Goal: Task Accomplishment & Management: Use online tool/utility

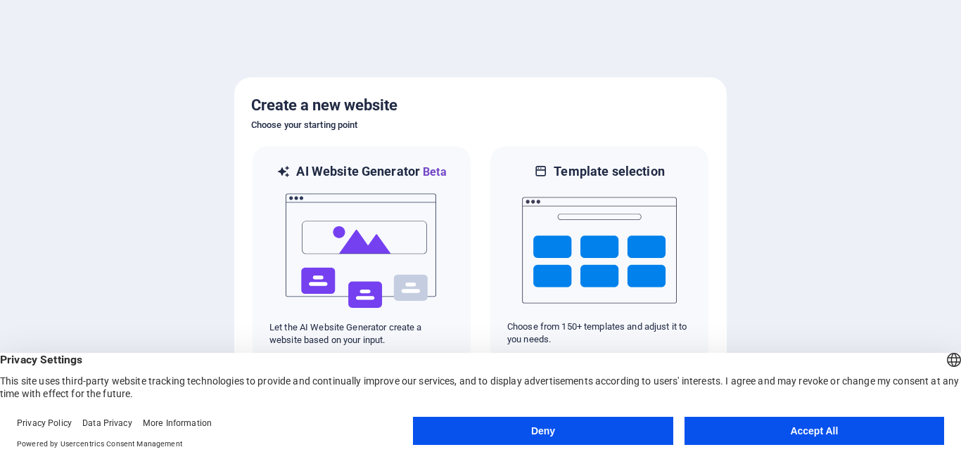
click at [815, 432] on button "Accept All" at bounding box center [814, 431] width 260 height 28
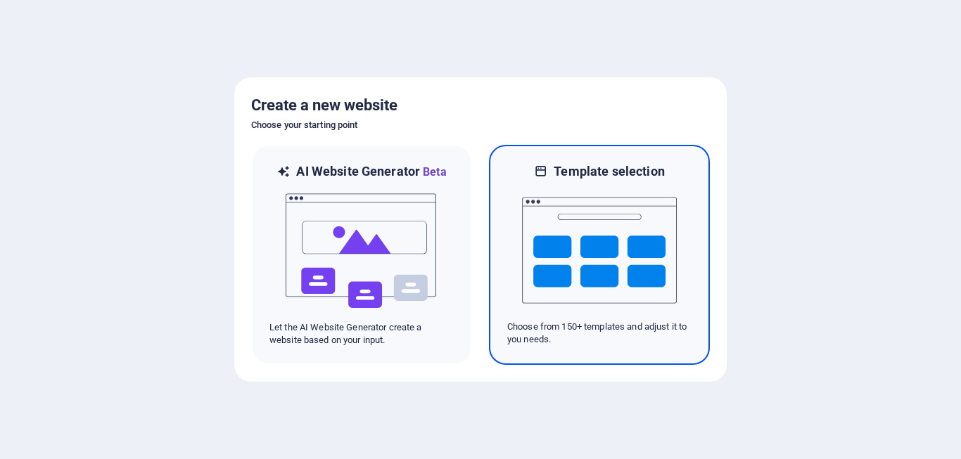
click at [556, 248] on img at bounding box center [599, 250] width 155 height 141
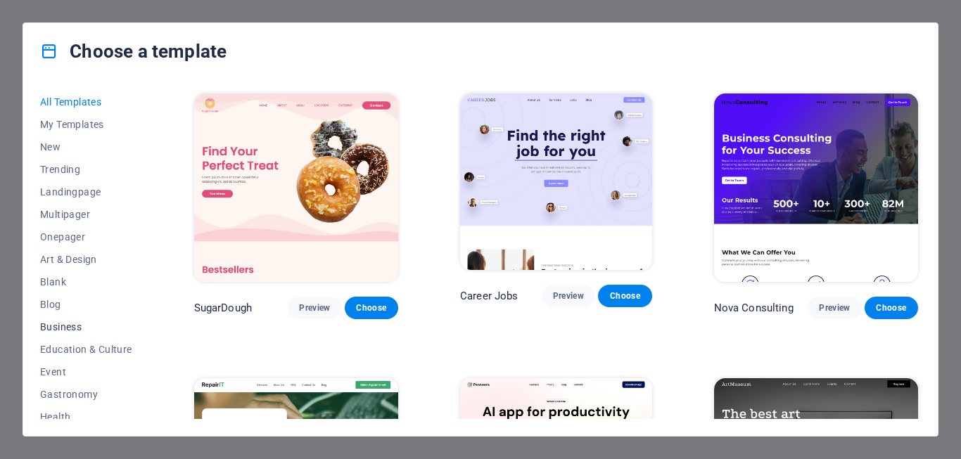
click at [62, 328] on span "Business" at bounding box center [86, 326] width 92 height 11
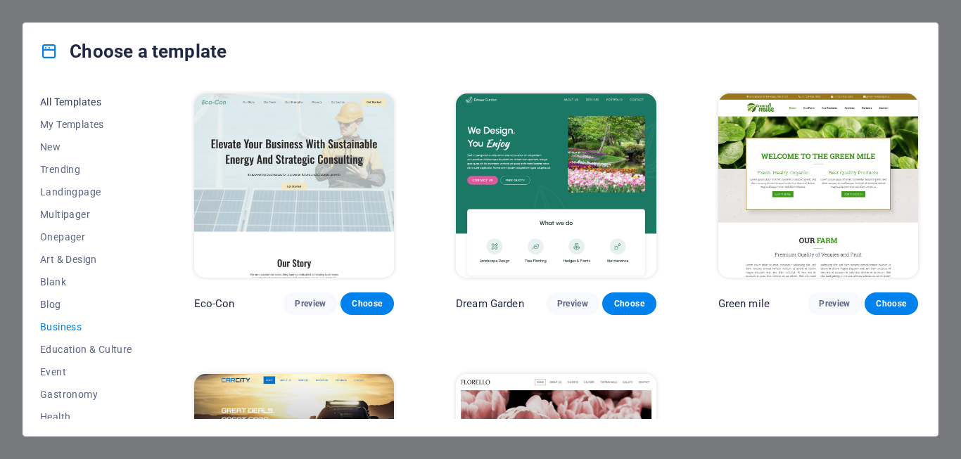
click at [82, 101] on span "All Templates" at bounding box center [86, 101] width 92 height 11
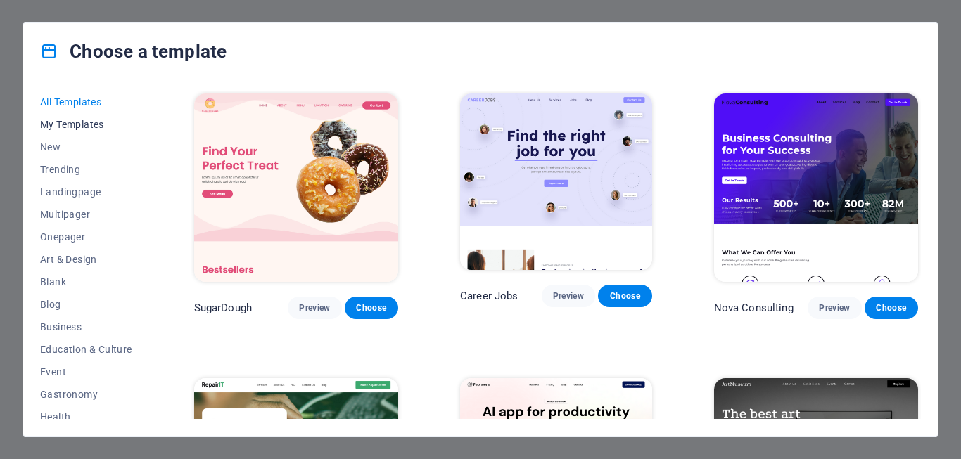
click at [79, 127] on span "My Templates" at bounding box center [86, 124] width 92 height 11
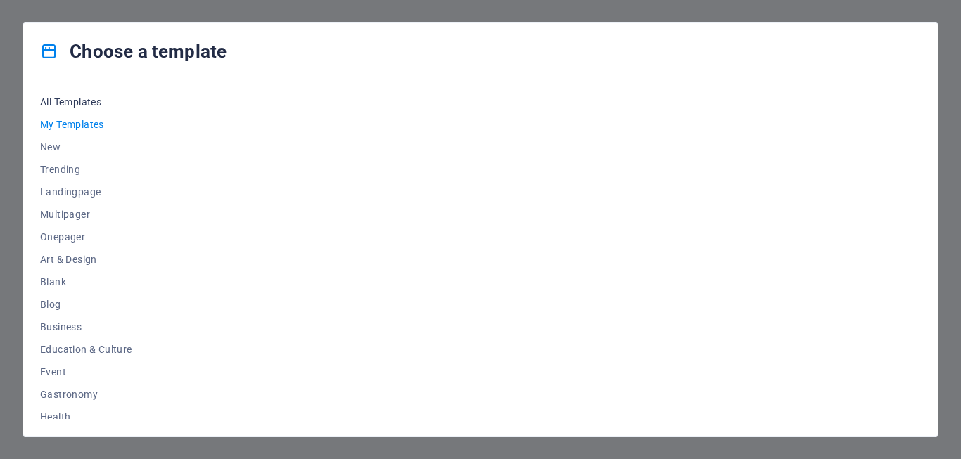
click at [91, 103] on span "All Templates" at bounding box center [86, 101] width 92 height 11
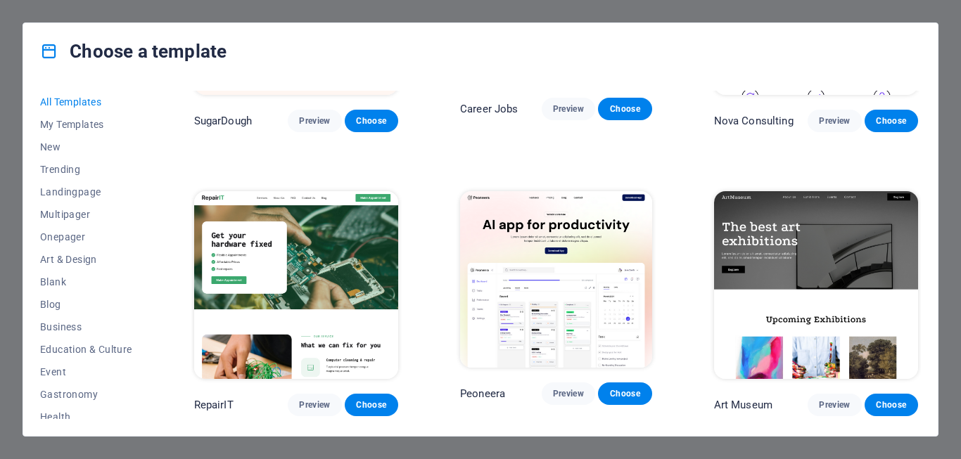
scroll to position [188, 0]
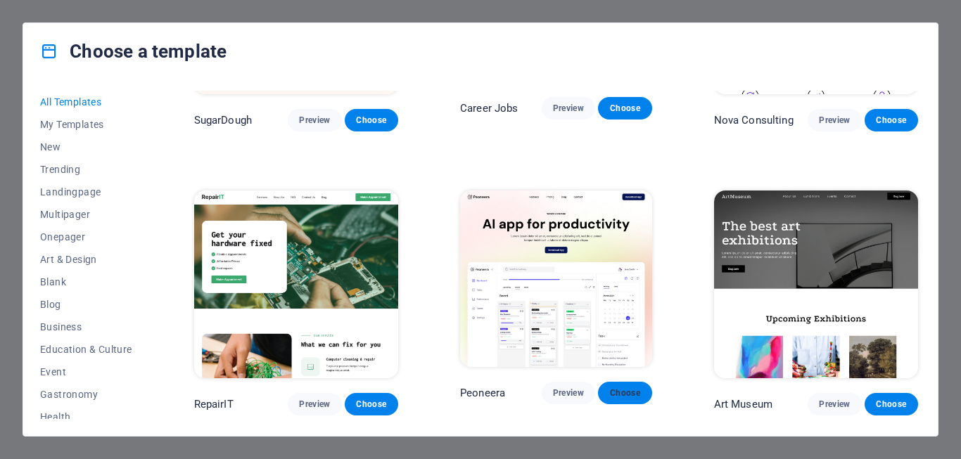
click at [626, 397] on span "Choose" at bounding box center [624, 393] width 31 height 11
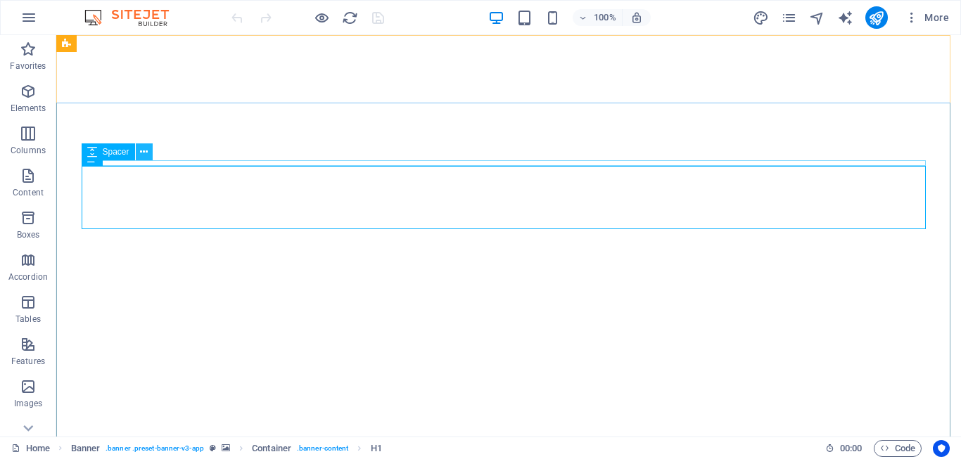
click at [148, 148] on button at bounding box center [144, 151] width 17 height 17
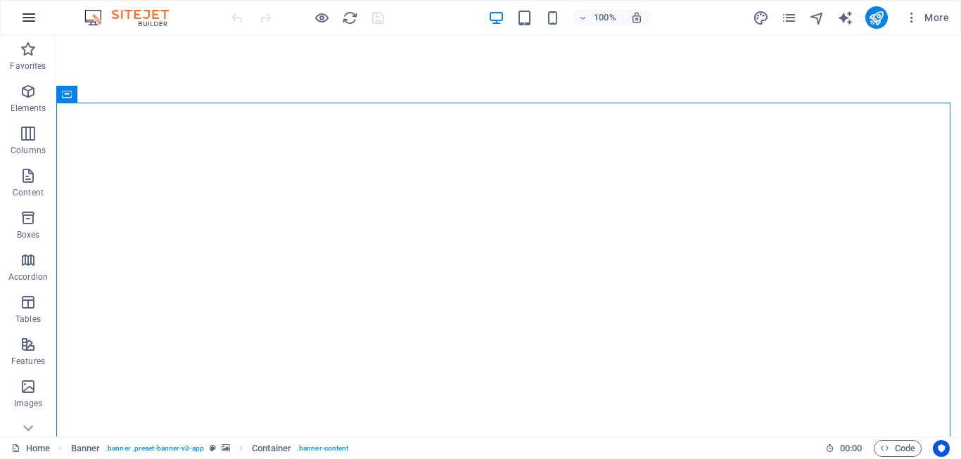
click at [27, 18] on icon "button" at bounding box center [28, 17] width 17 height 17
